Goal: Task Accomplishment & Management: Manage account settings

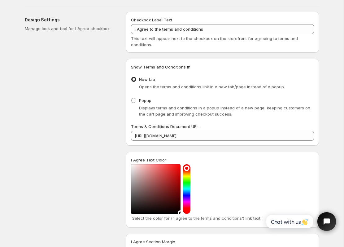
scroll to position [31, 0]
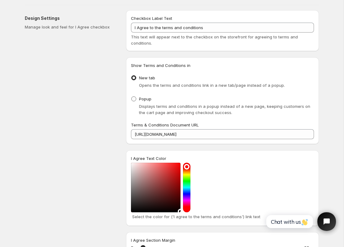
click at [134, 99] on span at bounding box center [133, 98] width 5 height 5
click at [132, 97] on input "Popup" at bounding box center [131, 96] width 0 height 0
radio input "true"
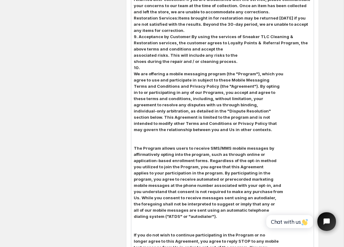
scroll to position [488, 0]
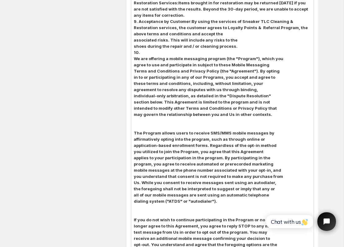
click at [186, 109] on strong "intended to modify other Terms and Conditions or Privacy Policy that" at bounding box center [205, 108] width 143 height 5
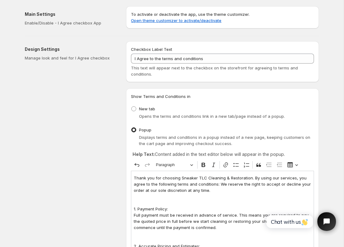
scroll to position [0, 0]
click at [186, 23] on link "Open theme customizer to activate/deactivate" at bounding box center [176, 20] width 90 height 5
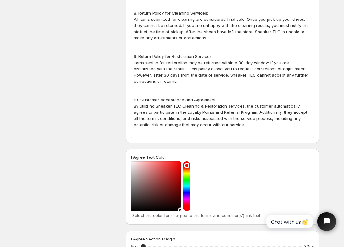
scroll to position [462, 0]
click at [217, 114] on p "By utilizing Sneaker TLC Cleaning & Restoration services, the customer automati…" at bounding box center [222, 115] width 177 height 25
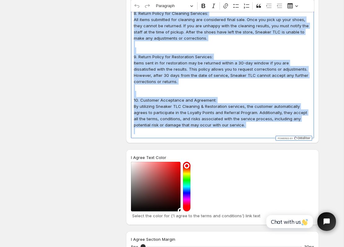
copy div "Thank you for choosing Sneaker TLC Cleaning & Restoration. By using our service…"
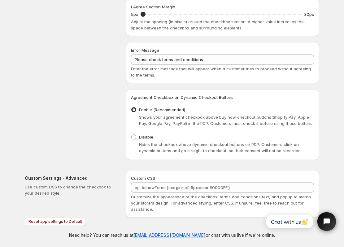
scroll to position [702, 0]
click at [60, 219] on span "Reset app settings to Default" at bounding box center [55, 221] width 54 height 5
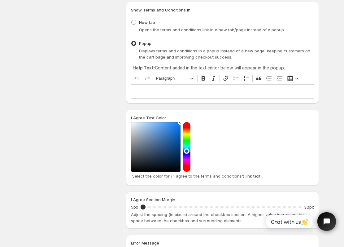
scroll to position [90, 0]
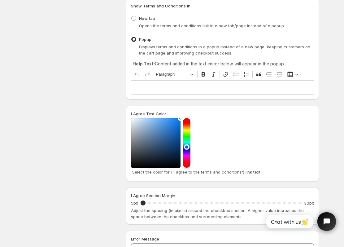
click at [246, 88] on p "Editor editing area: main. Press ⌥0 for help." at bounding box center [222, 87] width 177 height 6
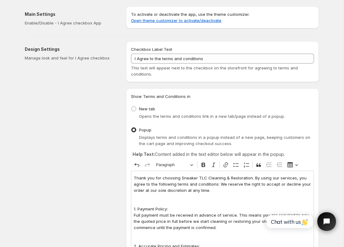
scroll to position [0, 0]
click at [58, 56] on p "Manage look and feel for I Agree checkbox" at bounding box center [70, 58] width 91 height 6
click at [58, 50] on h2 "Design Settings" at bounding box center [70, 49] width 91 height 6
click at [37, 50] on h2 "Design Settings" at bounding box center [70, 49] width 91 height 6
click at [40, 53] on div "Design Settings Manage look and feel for I Agree checkbox" at bounding box center [70, 53] width 91 height 15
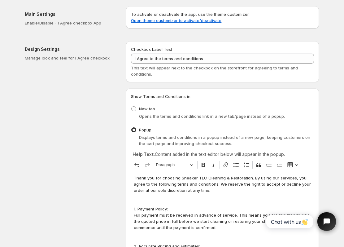
click at [37, 15] on h2 "Main Settings" at bounding box center [70, 14] width 91 height 6
